Goal: Task Accomplishment & Management: Manage account settings

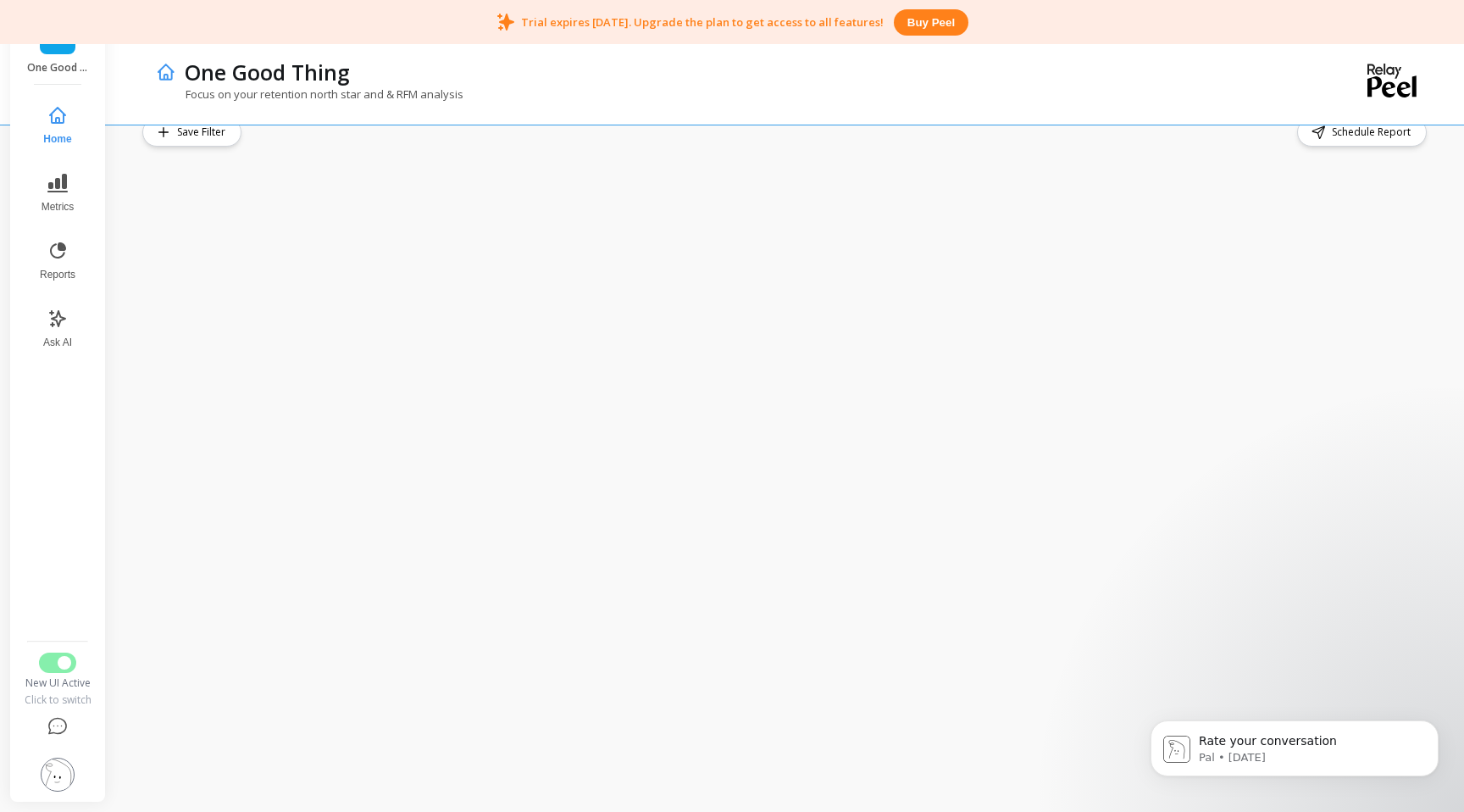
click at [620, 19] on p "Trial expires [DATE]. Upgrade the plan to get access to all features!" at bounding box center [702, 22] width 363 height 15
click at [63, 727] on icon at bounding box center [58, 727] width 20 height 20
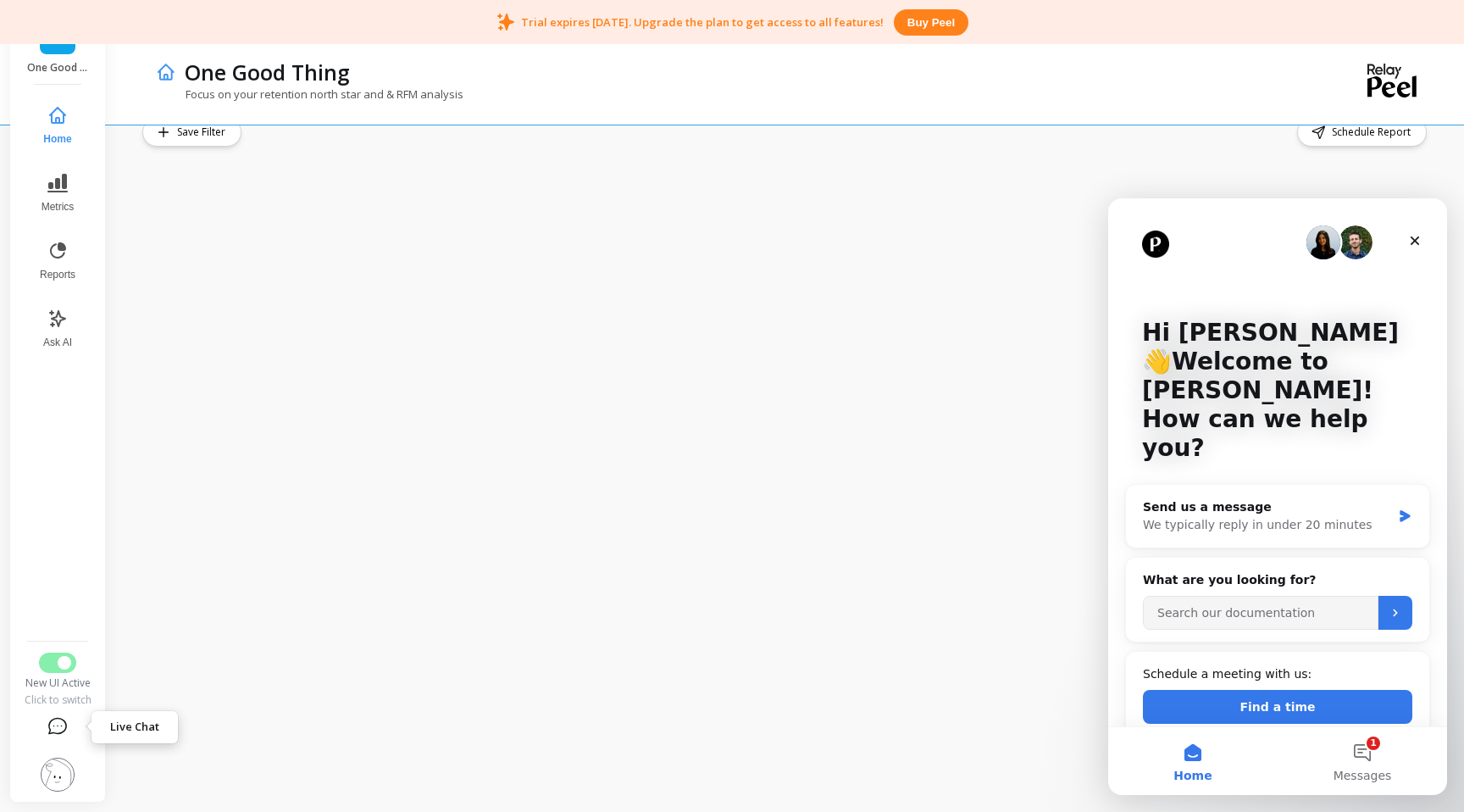
click at [63, 727] on icon at bounding box center [58, 727] width 20 height 20
click at [63, 789] on img at bounding box center [58, 774] width 34 height 34
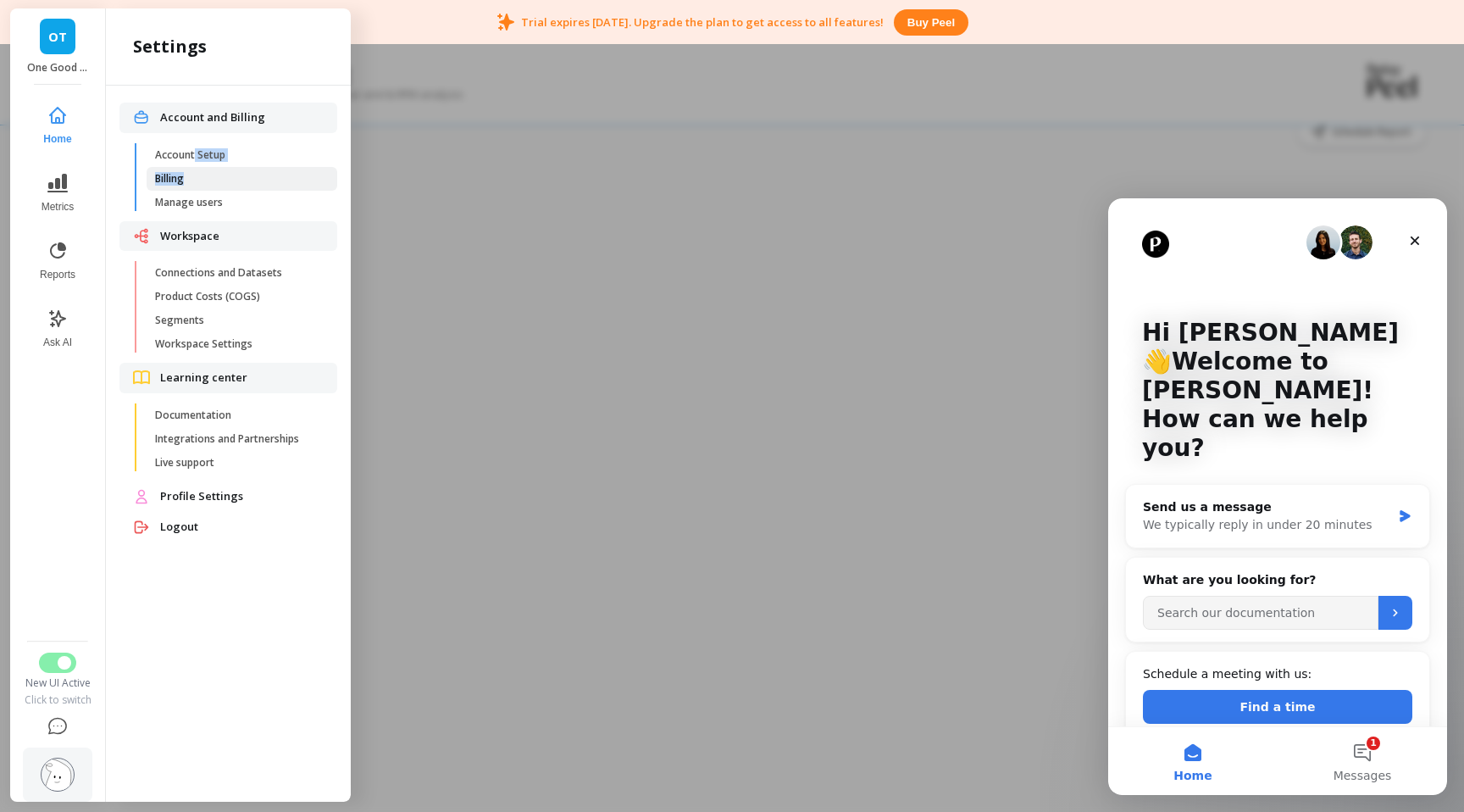
drag, startPoint x: 195, startPoint y: 149, endPoint x: 253, endPoint y: 186, distance: 68.8
click at [253, 186] on ul "Account Setup Billing Manage users" at bounding box center [231, 182] width 211 height 78
click at [253, 186] on link "Billing" at bounding box center [241, 179] width 190 height 24
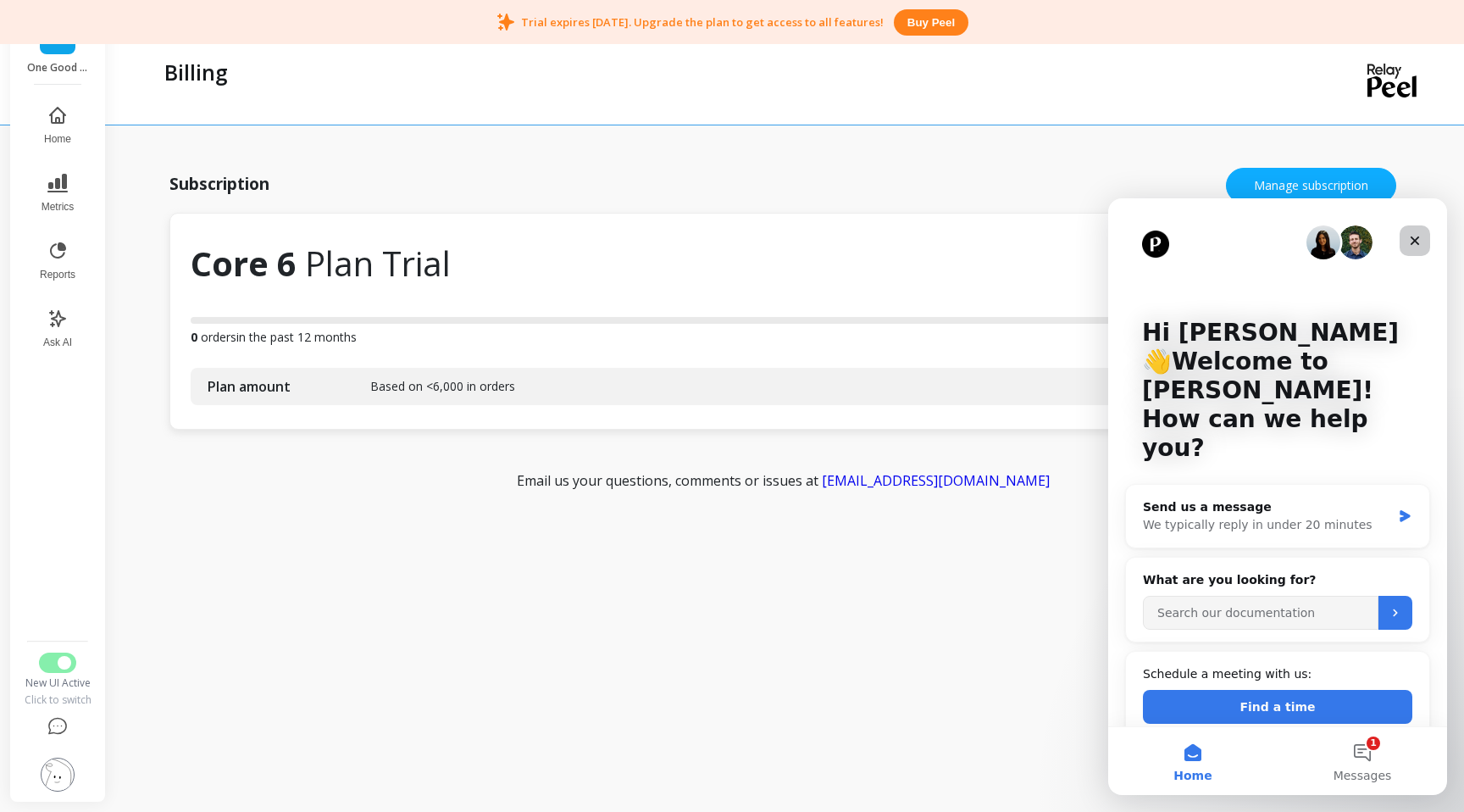
click at [1415, 238] on icon "Close" at bounding box center [1415, 241] width 14 height 14
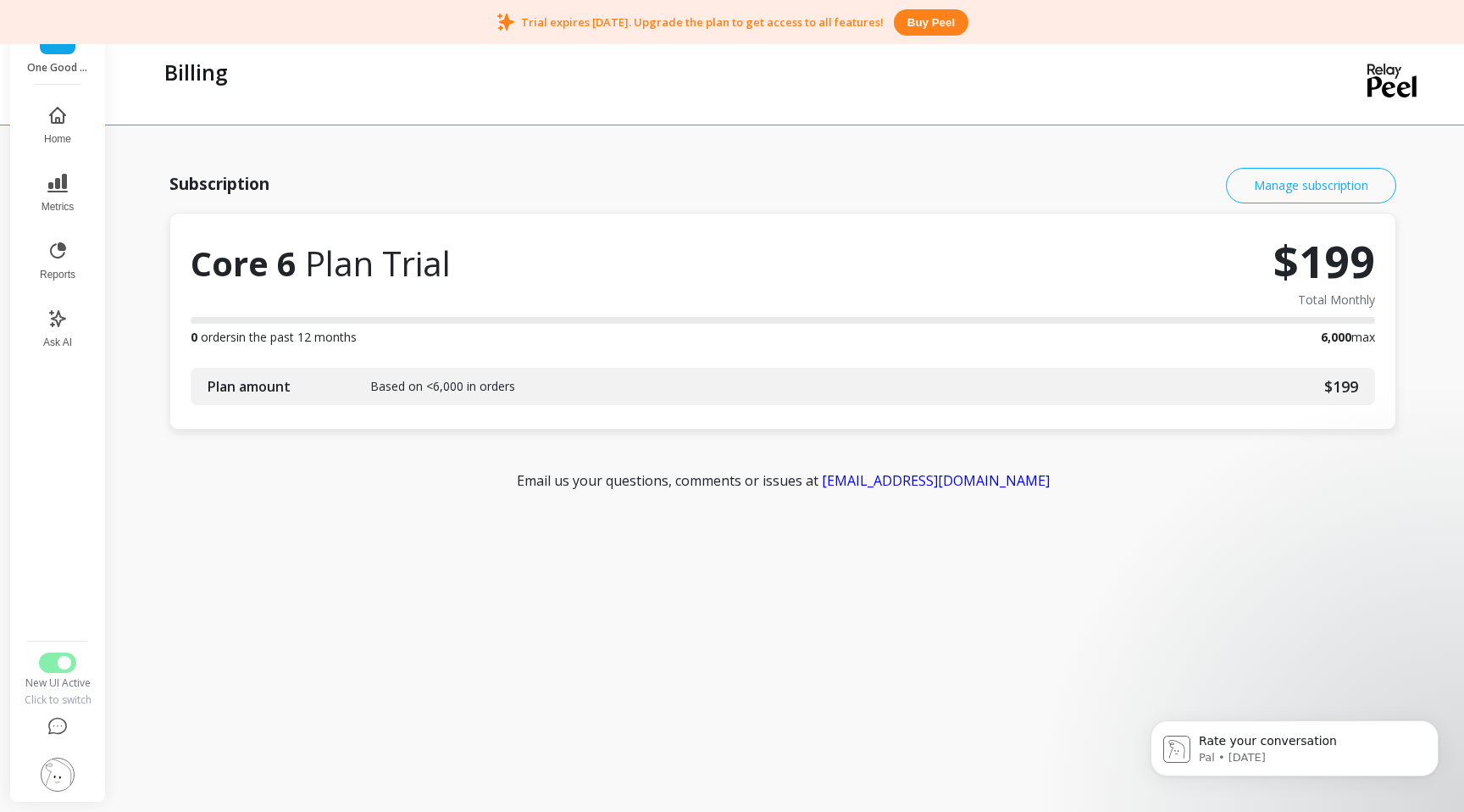
click at [1284, 189] on button "Manage subscription" at bounding box center [1311, 186] width 171 height 36
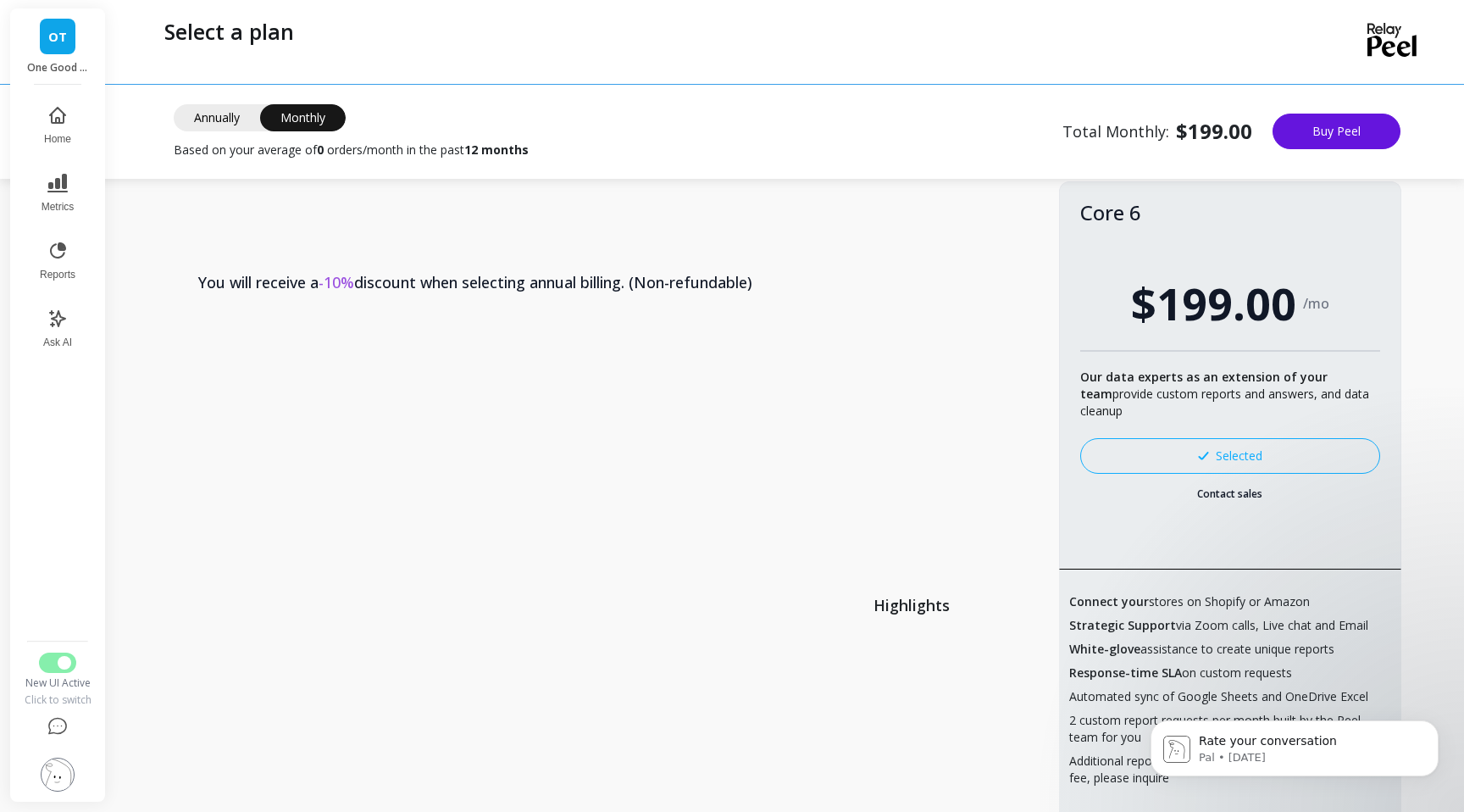
scroll to position [246, 0]
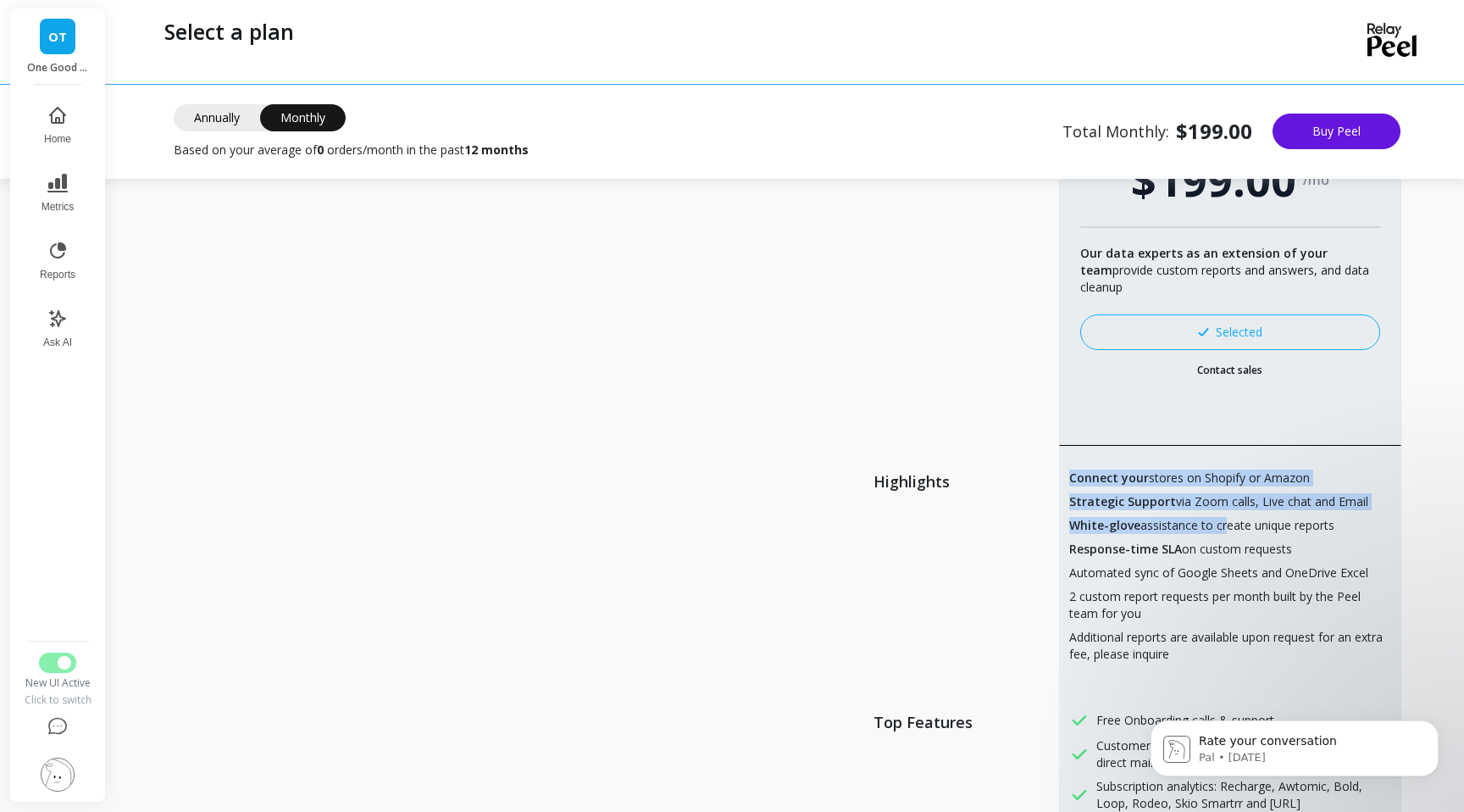
drag, startPoint x: 1072, startPoint y: 480, endPoint x: 1231, endPoint y: 541, distance: 170.3
click at [1229, 536] on div "Connect your stores on Shopify or Amazon Strategic Support via Zoom calls, Live…" at bounding box center [1230, 566] width 342 height 241
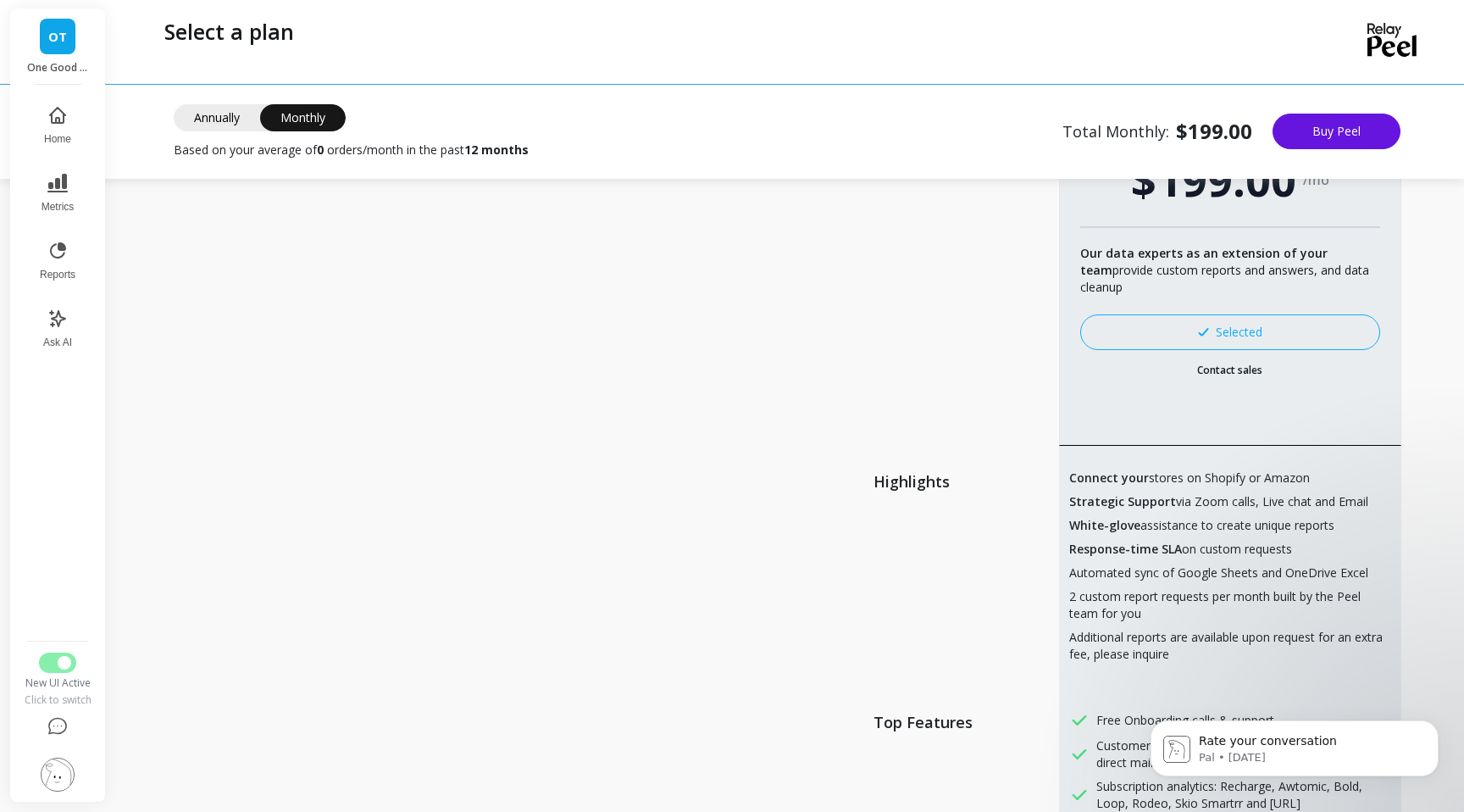
click at [1231, 542] on span "Response-time SLA on custom requests" at bounding box center [1181, 549] width 223 height 17
click at [1230, 541] on span "Response-time SLA on custom requests" at bounding box center [1181, 549] width 223 height 17
click at [1209, 616] on span "2 custom report requests per month built by the Peel team for you" at bounding box center [1230, 605] width 322 height 34
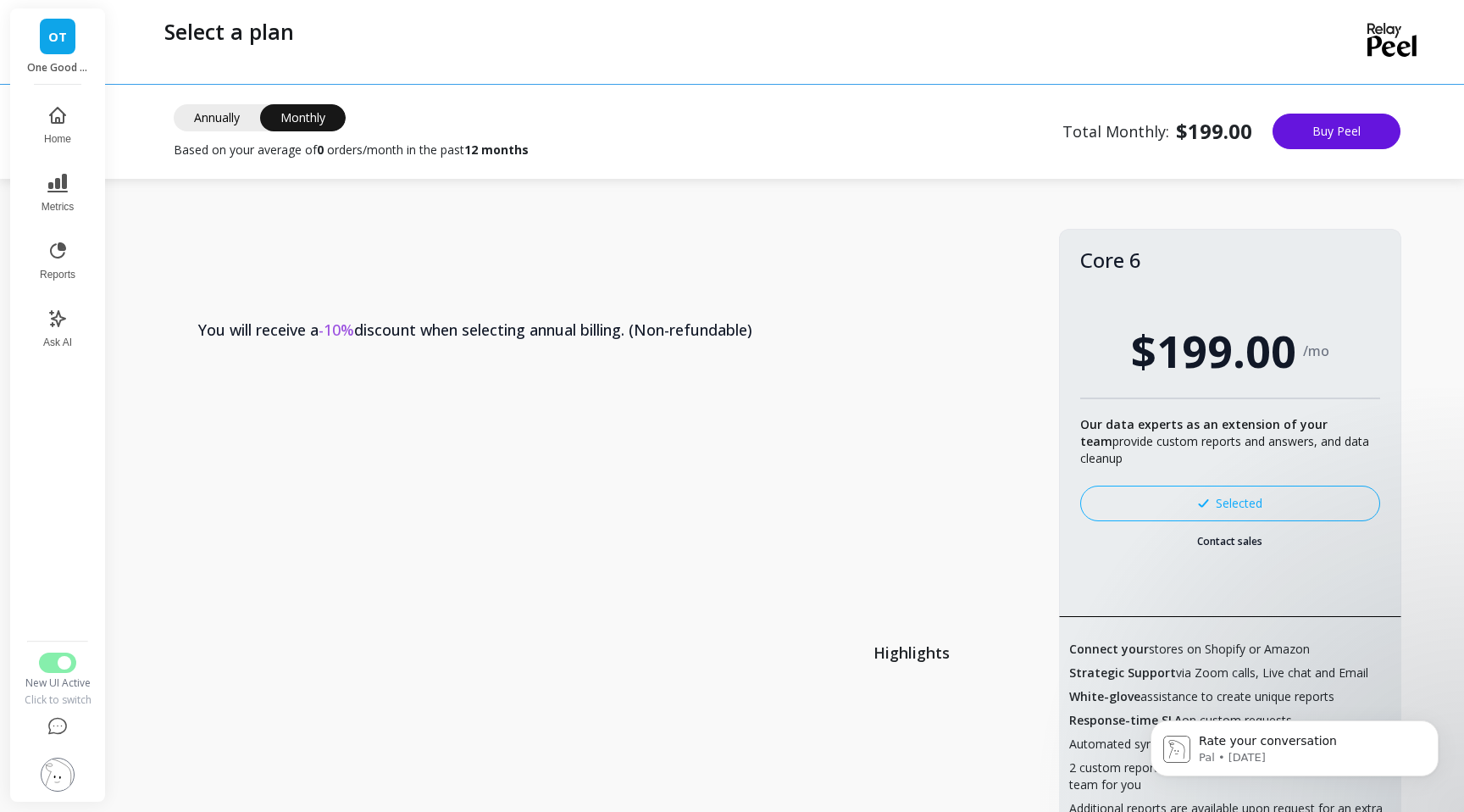
scroll to position [0, 0]
